Goal: Feedback & Contribution: Leave review/rating

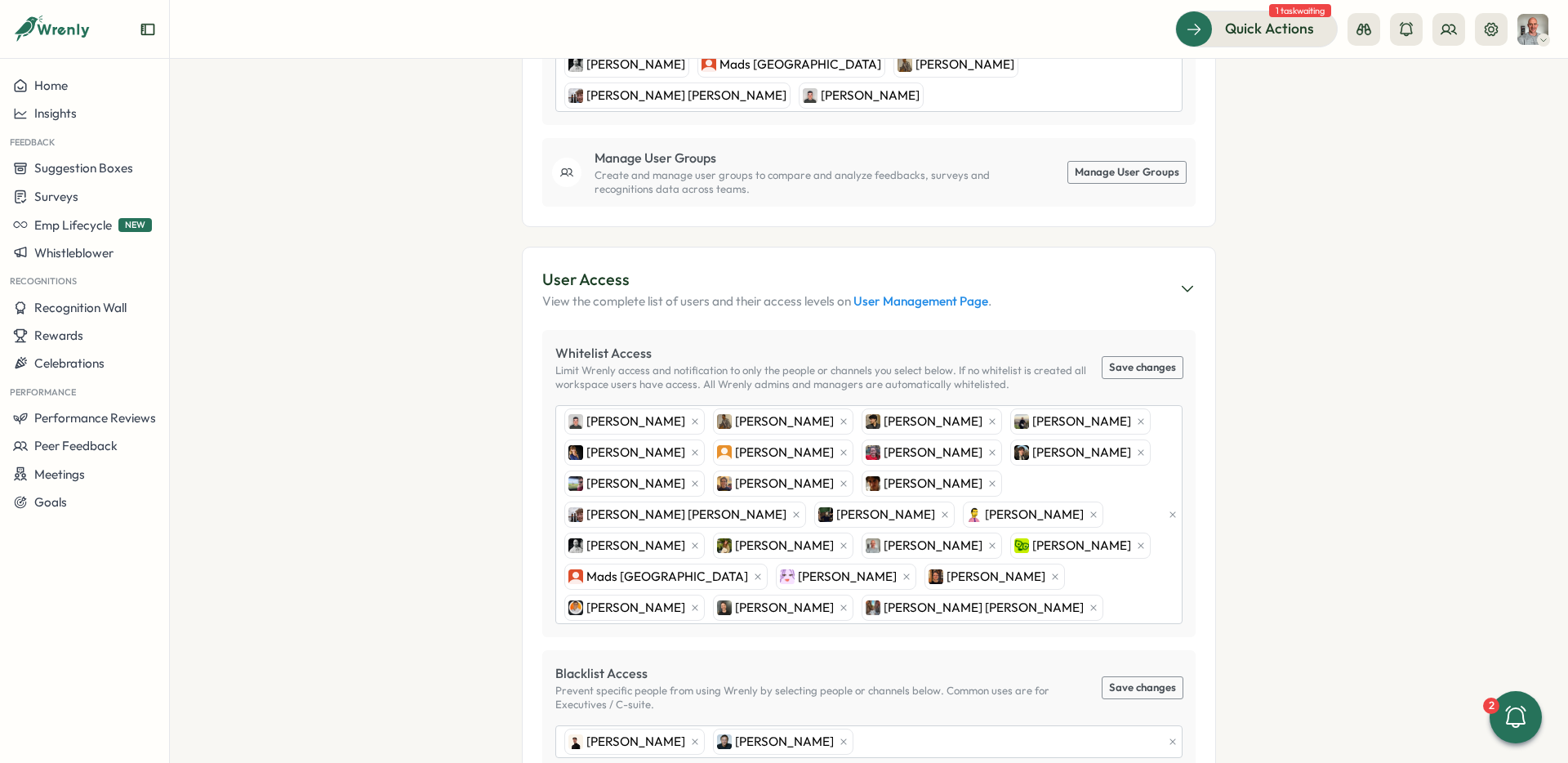
scroll to position [592, 0]
click at [866, 589] on div "[PERSON_NAME] [PERSON_NAME] [PERSON_NAME] [PERSON_NAME] [PERSON_NAME] [PERSON_N…" at bounding box center [860, 513] width 602 height 217
type input "*****"
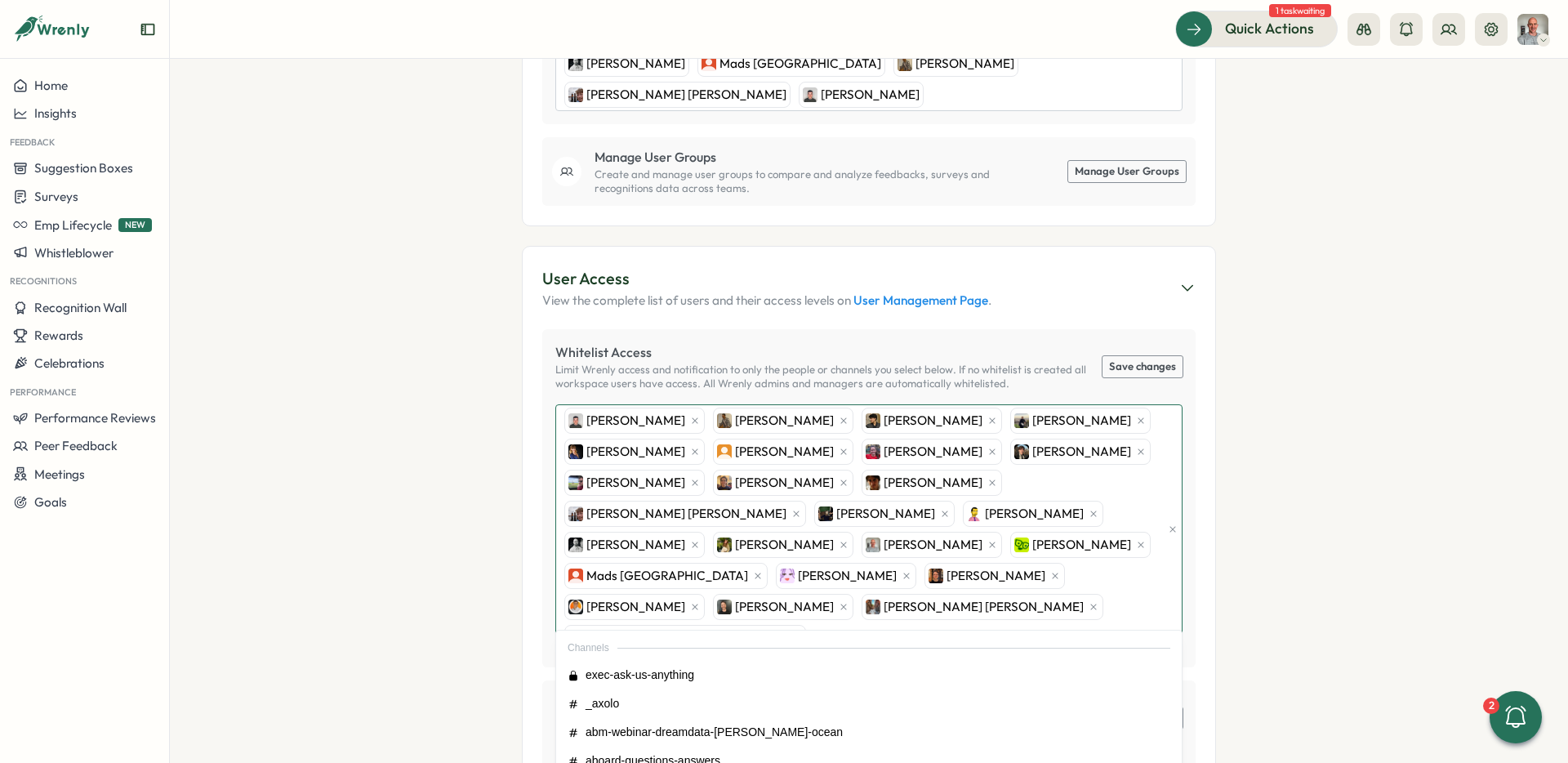
click at [1009, 594] on div "[PERSON_NAME] [PERSON_NAME] [PERSON_NAME] [PERSON_NAME] [PERSON_NAME] [PERSON_N…" at bounding box center [860, 529] width 602 height 248
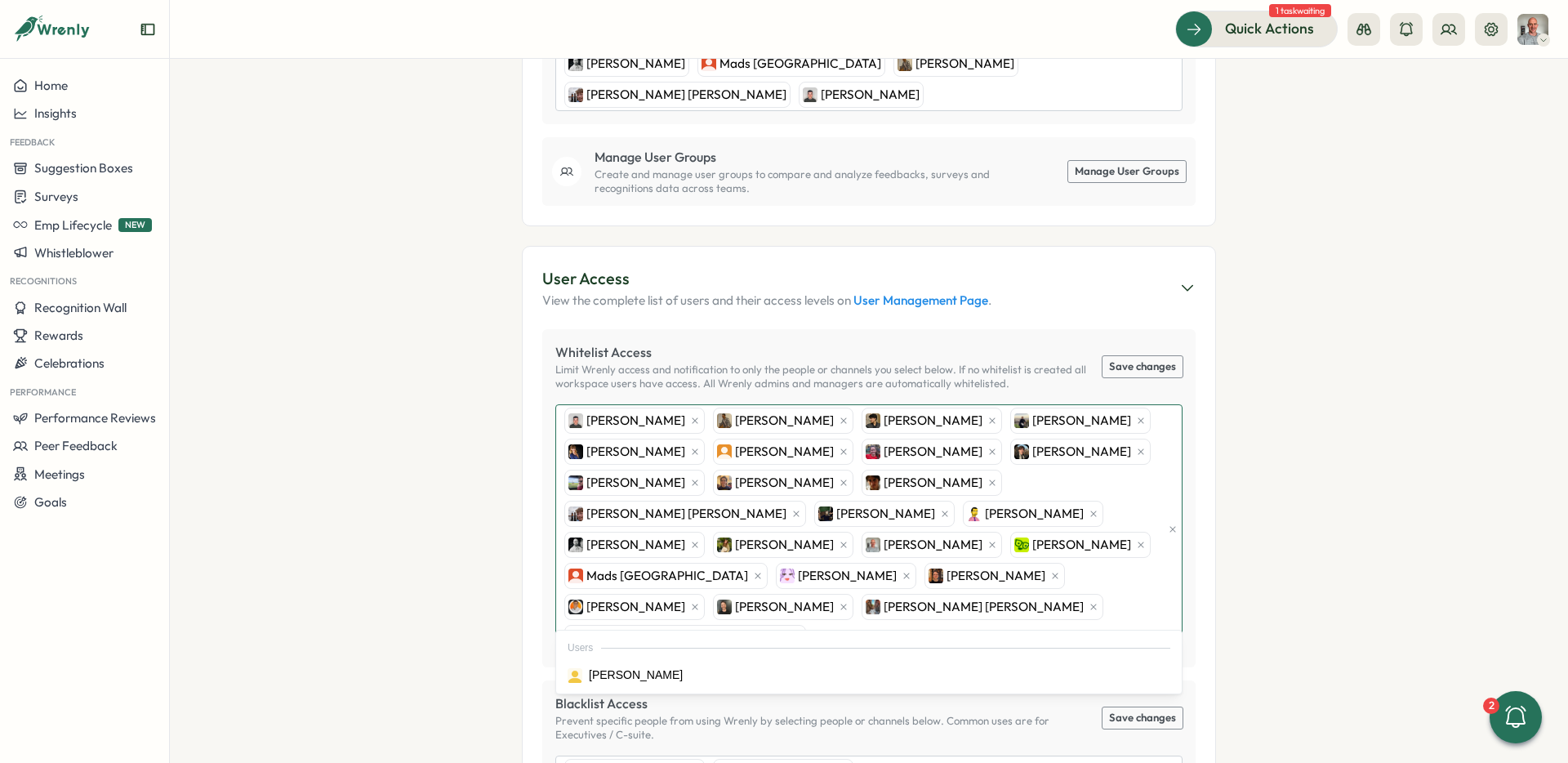
type input "***"
click at [1140, 356] on button "Save changes" at bounding box center [1142, 367] width 80 height 21
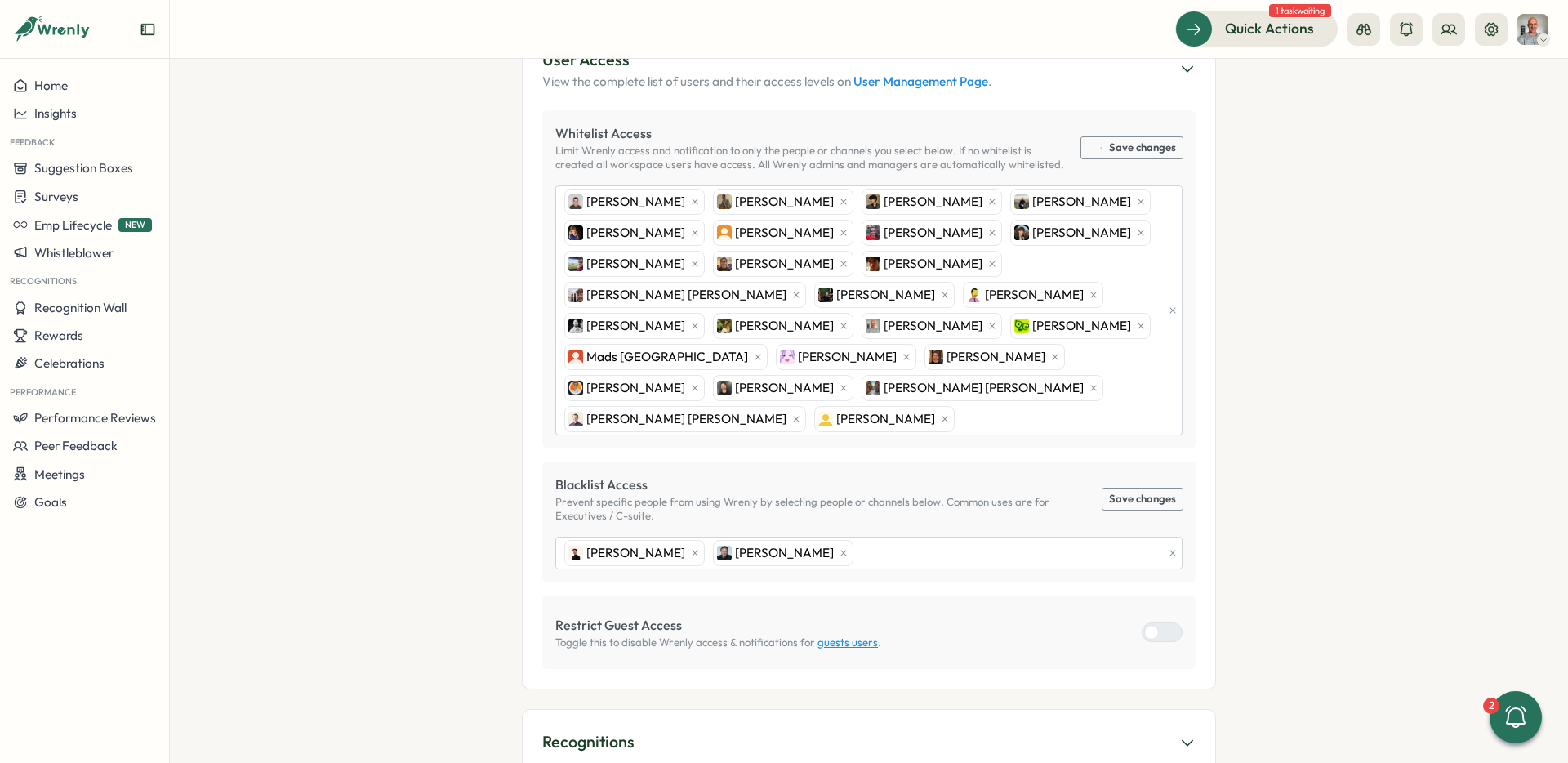
scroll to position [810, 0]
click at [1292, 11] on span "1 task waiting" at bounding box center [1300, 11] width 62 height 13
click at [1275, 25] on span "Quick Actions" at bounding box center [1246, 29] width 89 height 21
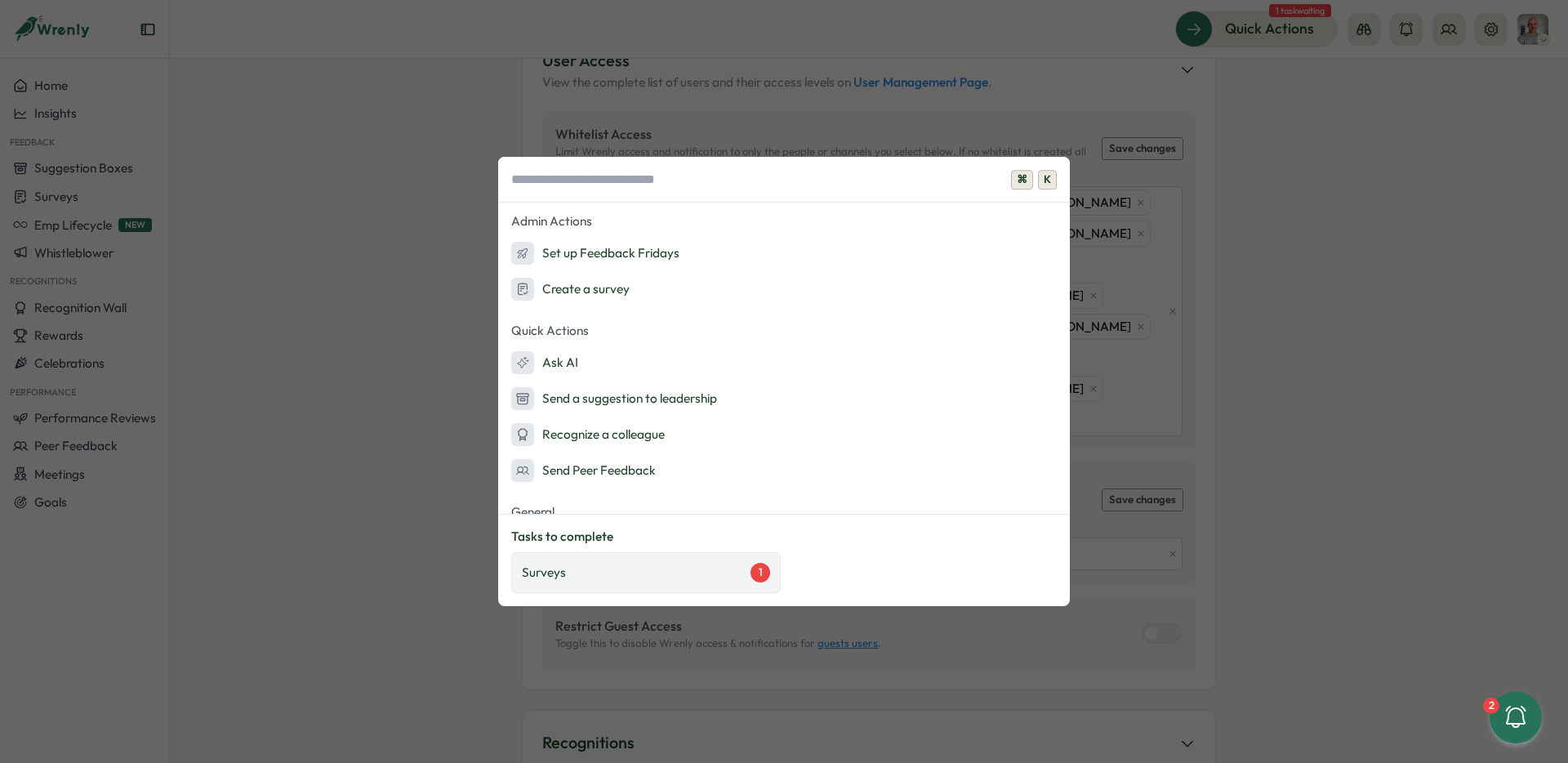
click at [594, 578] on div "Surveys 1" at bounding box center [646, 572] width 248 height 20
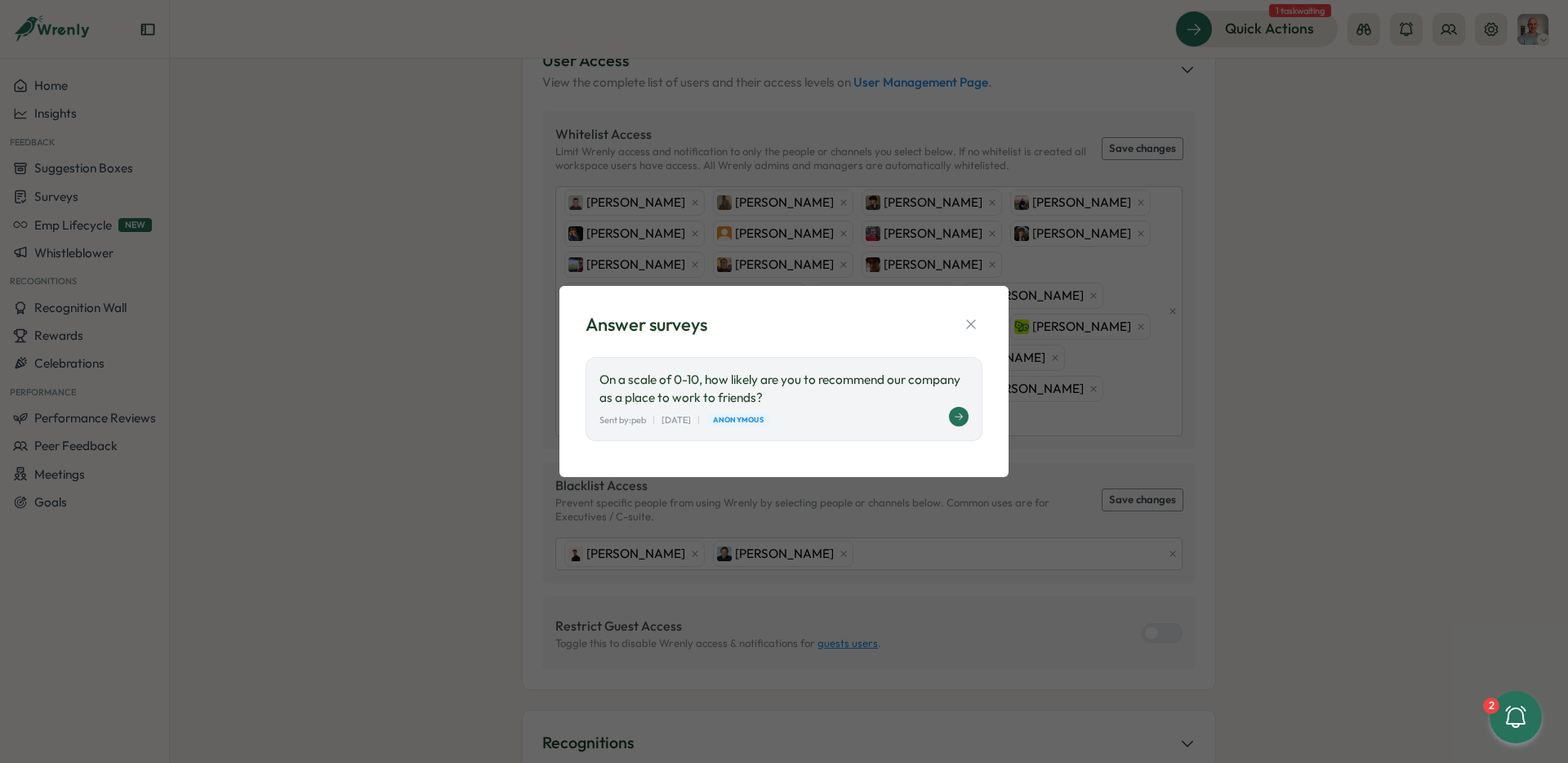
click at [795, 381] on p "On a scale of 0-10, how likely are you to recommend our company as a place to w…" at bounding box center [783, 389] width 369 height 36
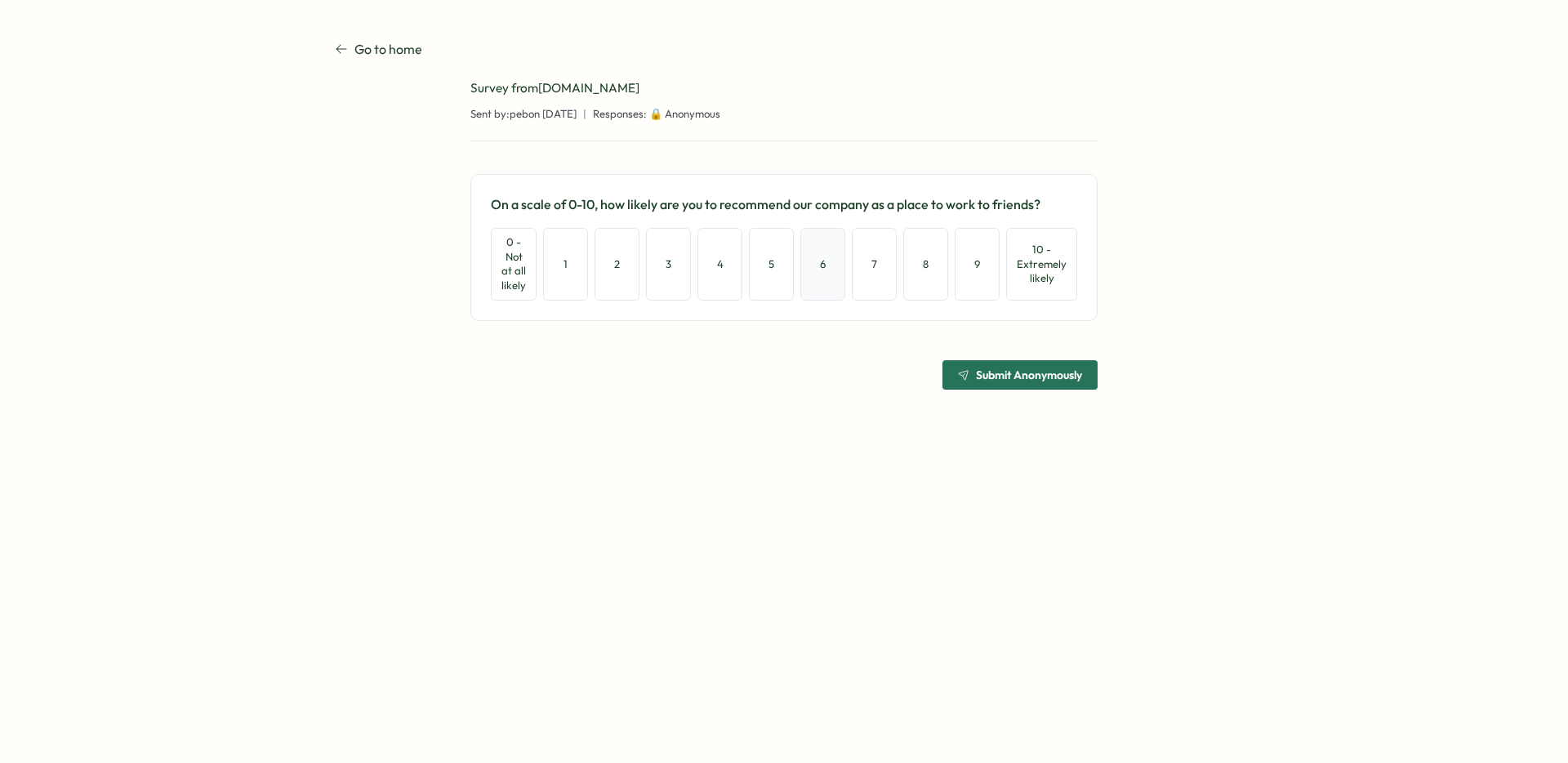
click at [832, 267] on button "6" at bounding box center [822, 264] width 45 height 72
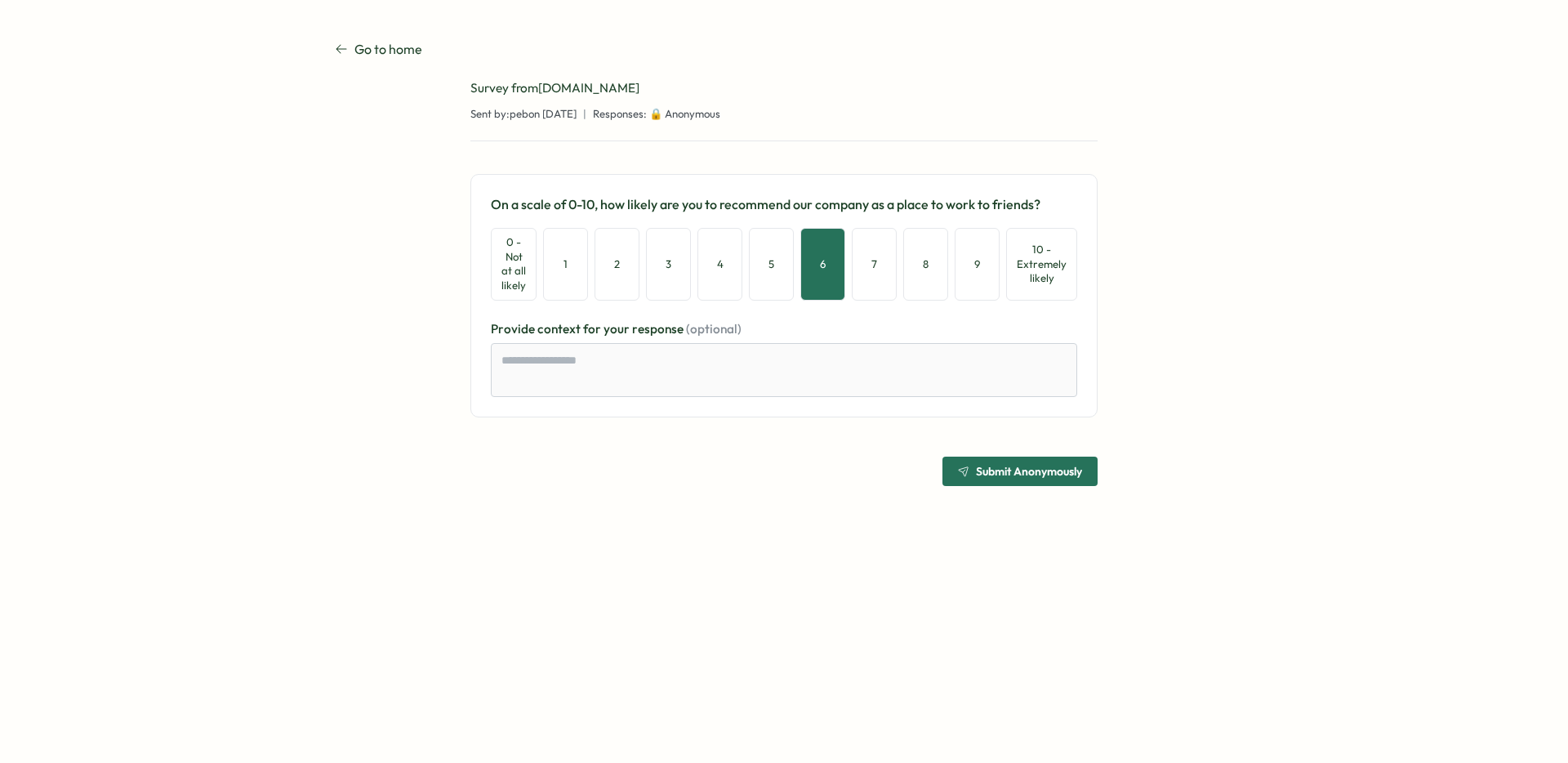
click at [968, 474] on div "Submit Anonymously" at bounding box center [1020, 472] width 124 height 11
